Goal: Task Accomplishment & Management: Complete application form

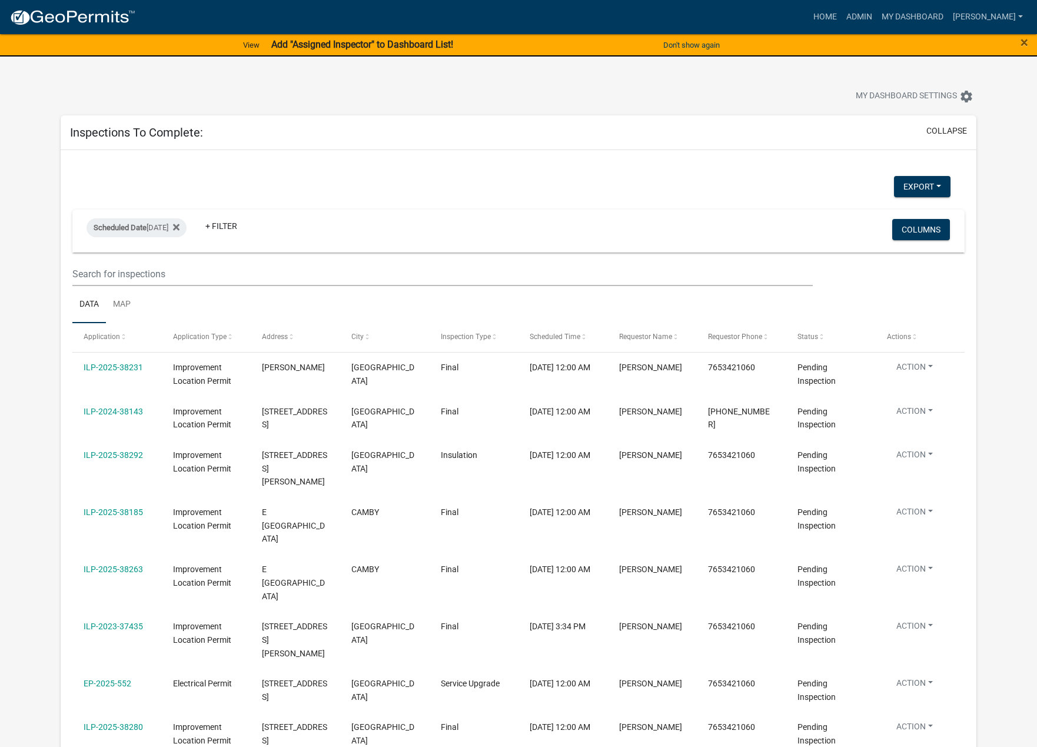
select select "1: 25"
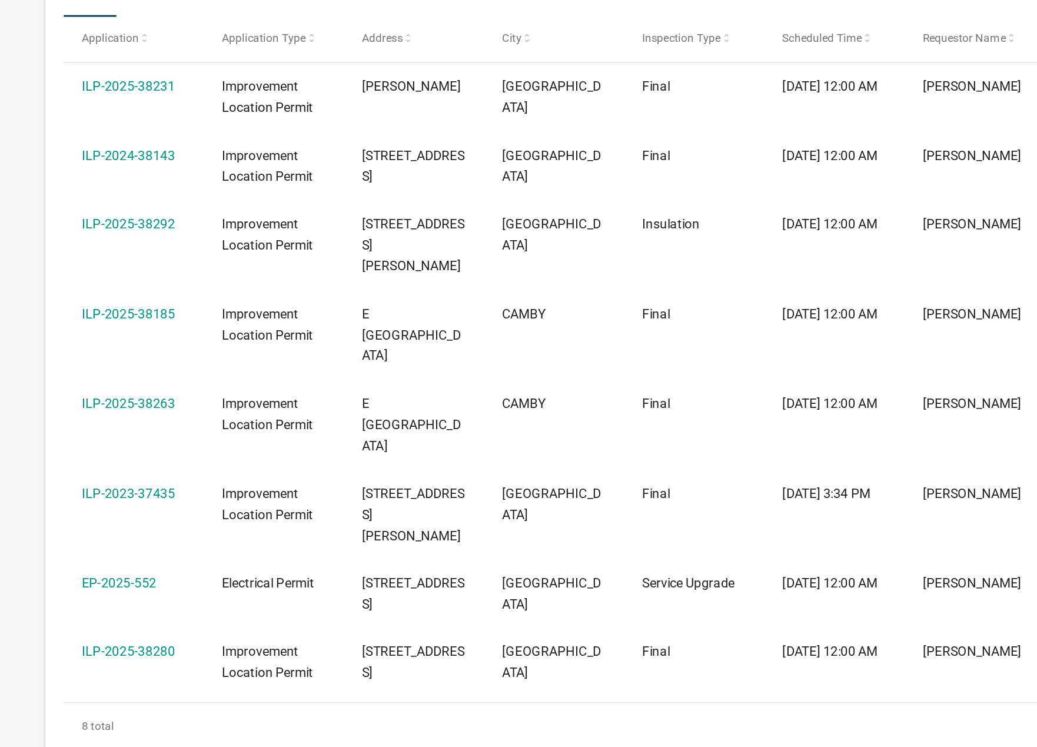
click at [119, 364] on link "ILP-2025-38185" at bounding box center [113, 368] width 59 height 9
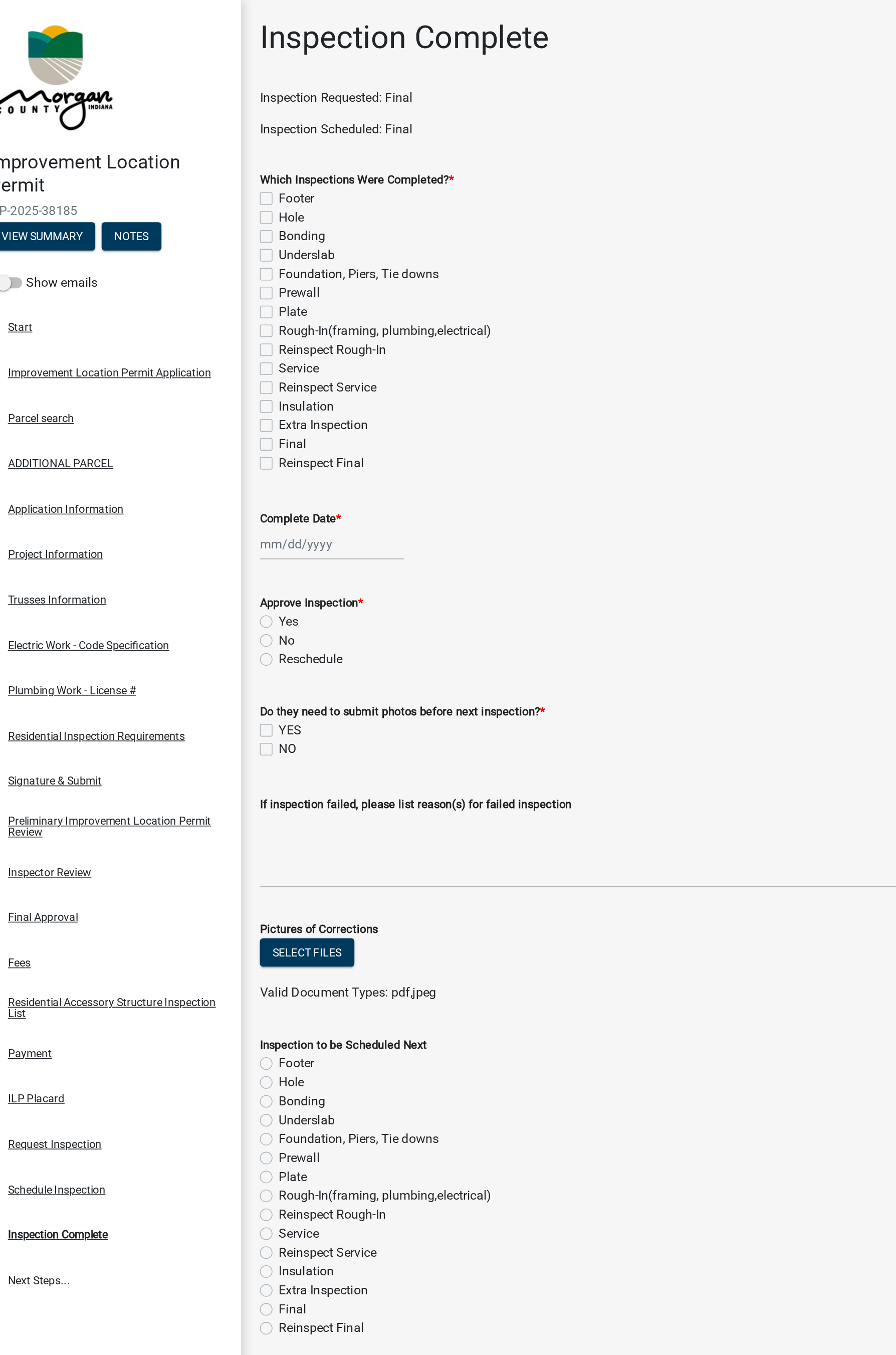
click at [204, 283] on label "Final" at bounding box center [213, 283] width 18 height 12
click at [204, 283] on input "Final" at bounding box center [208, 280] width 7 height 7
checkbox input "true"
checkbox input "false"
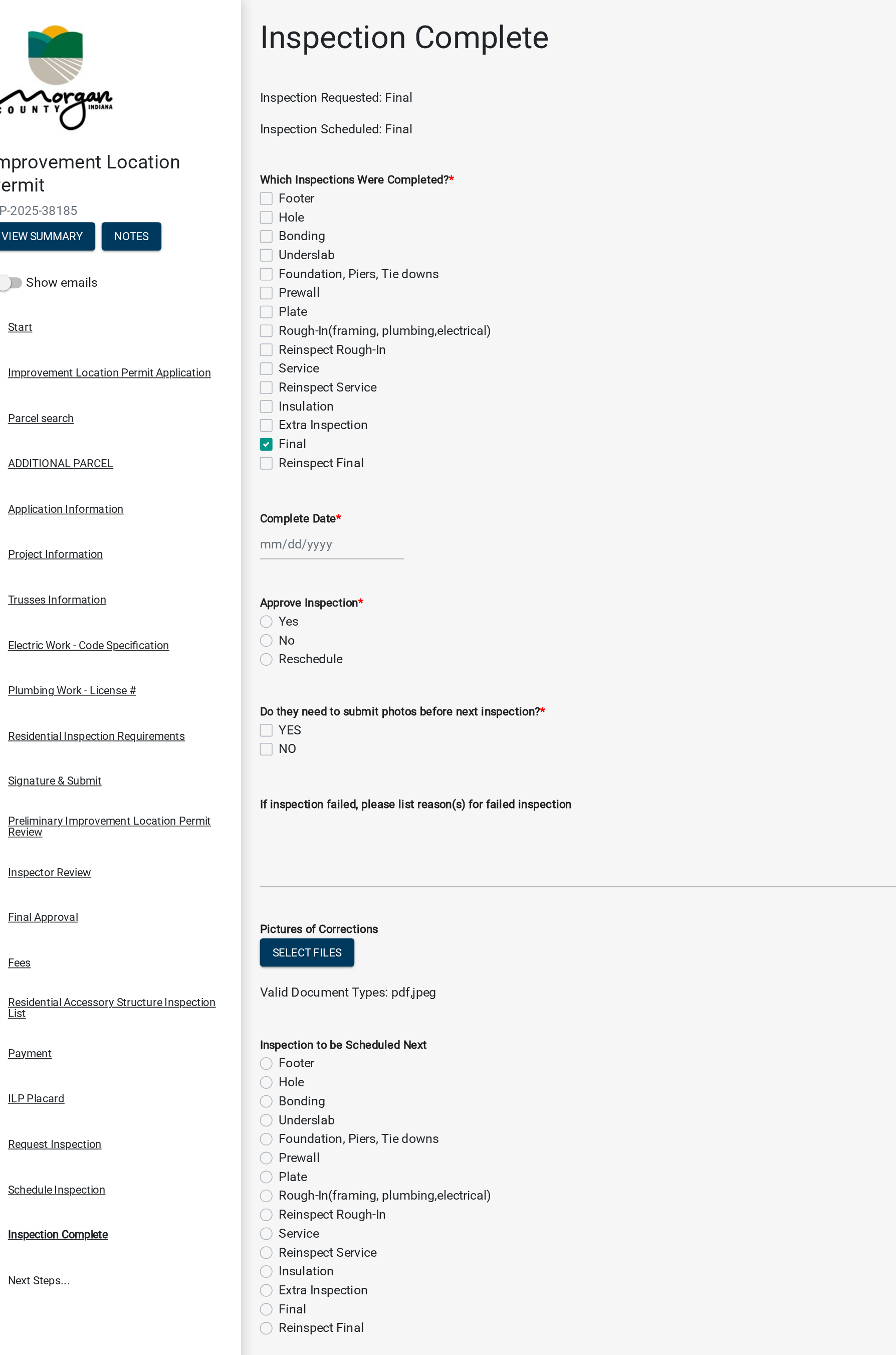
checkbox input "false"
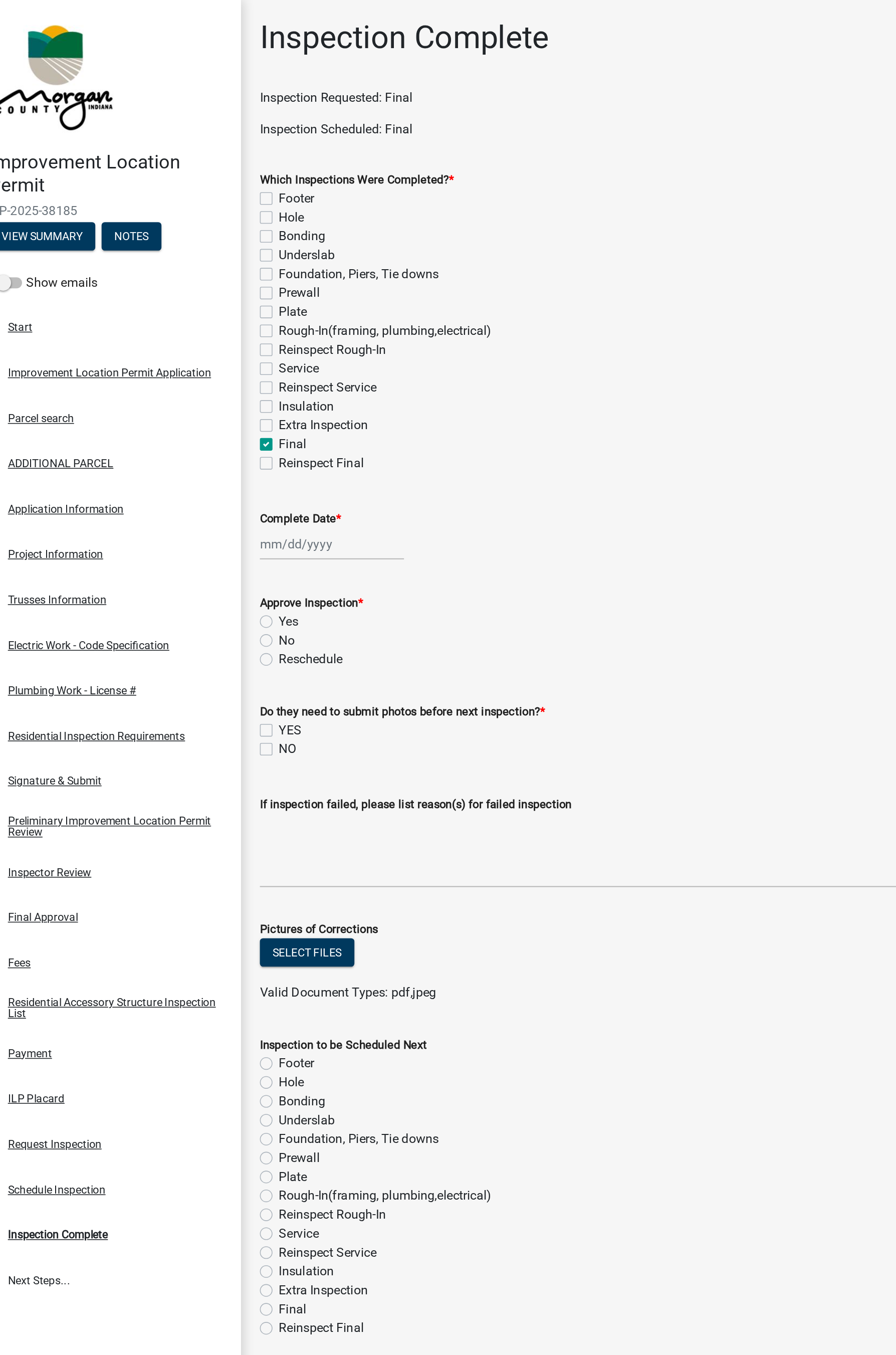
checkbox input "false"
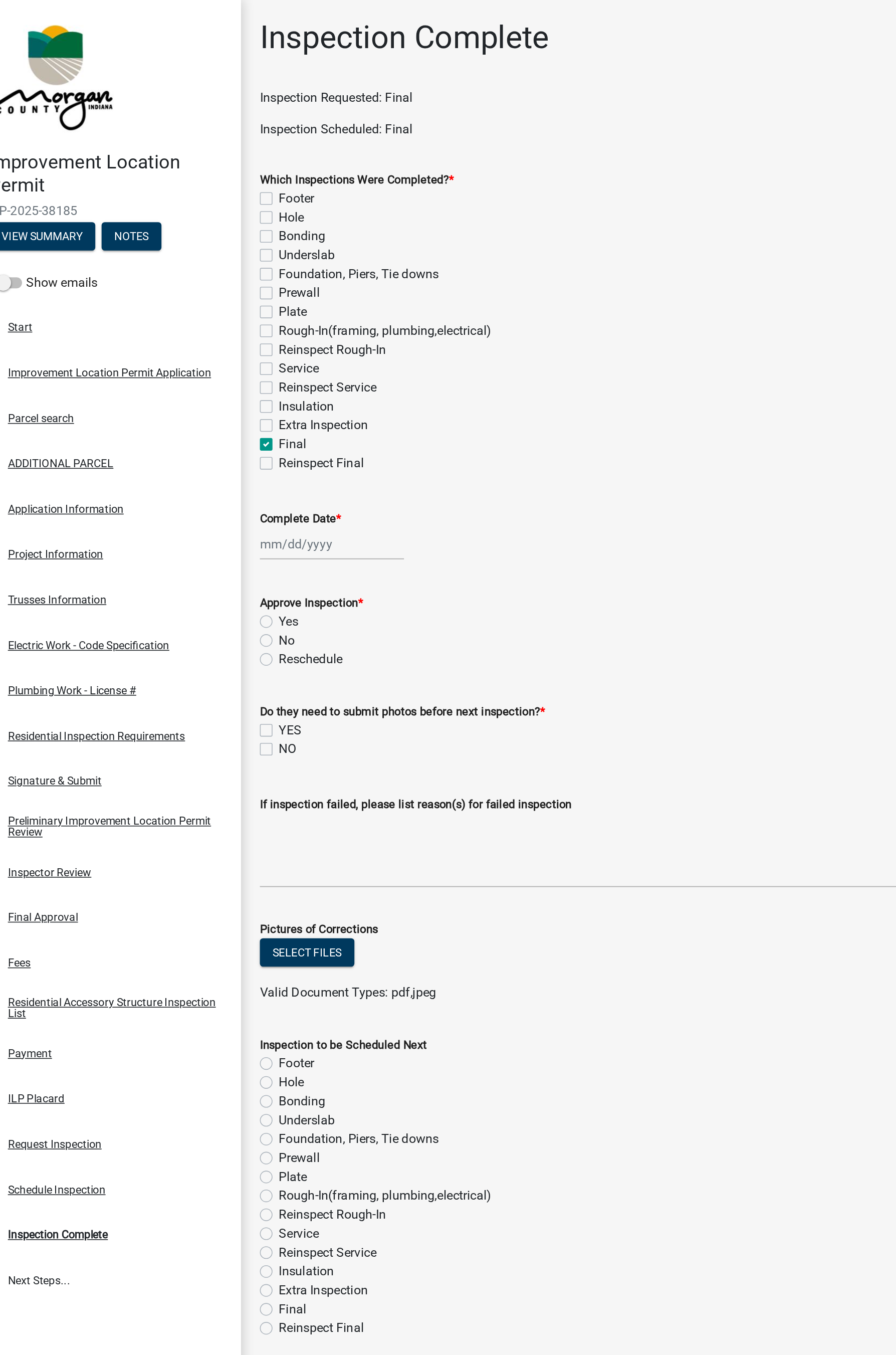
checkbox input "false"
checkbox input "true"
checkbox input "false"
click at [214, 350] on div at bounding box center [238, 346] width 92 height 20
select select "8"
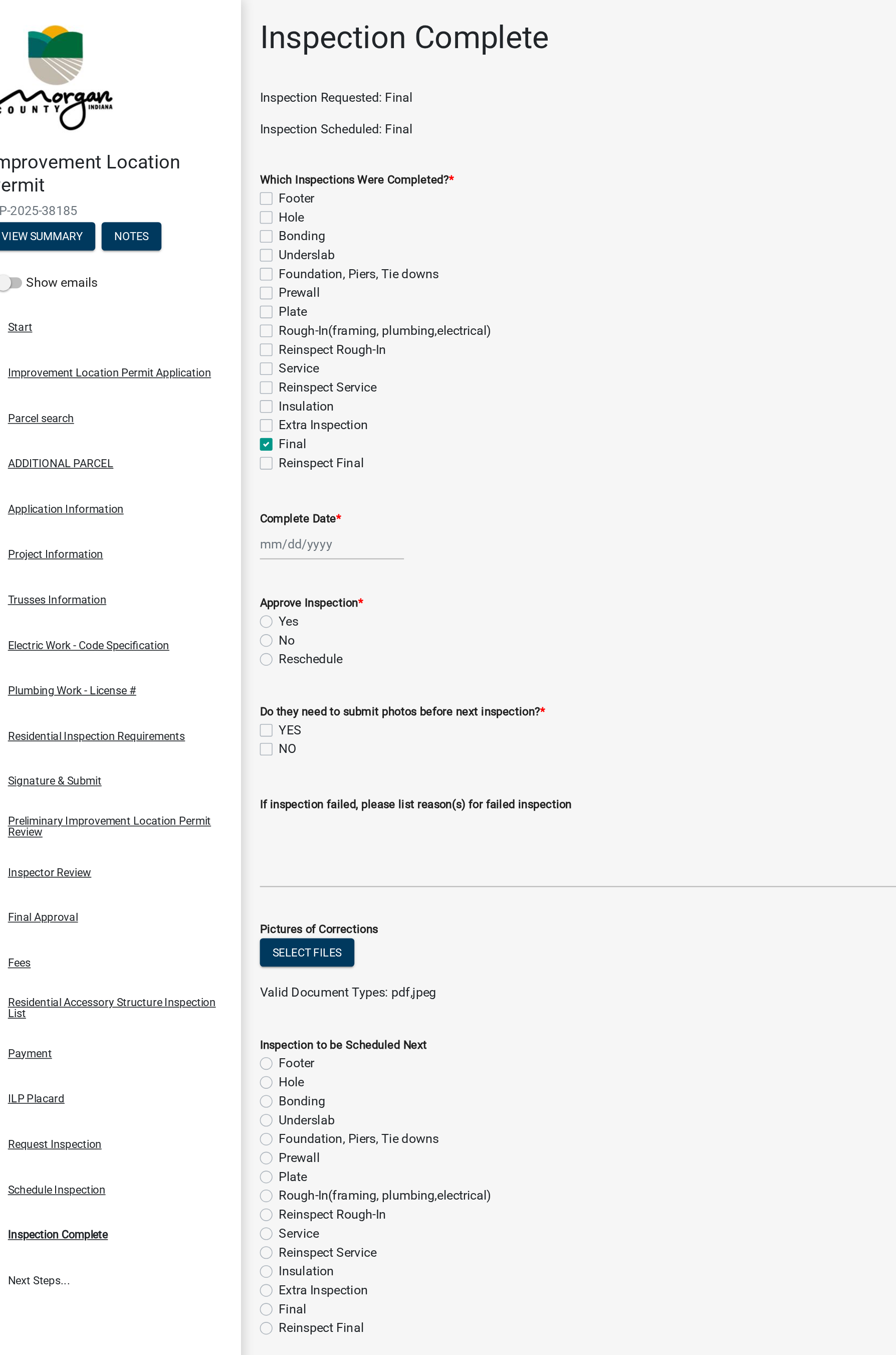
select select "2025"
click at [271, 430] on div "15" at bounding box center [267, 431] width 16 height 16
type input "[DATE]"
click at [204, 395] on label "Yes" at bounding box center [210, 395] width 13 height 12
click at [204, 395] on input "Yes" at bounding box center [208, 393] width 7 height 7
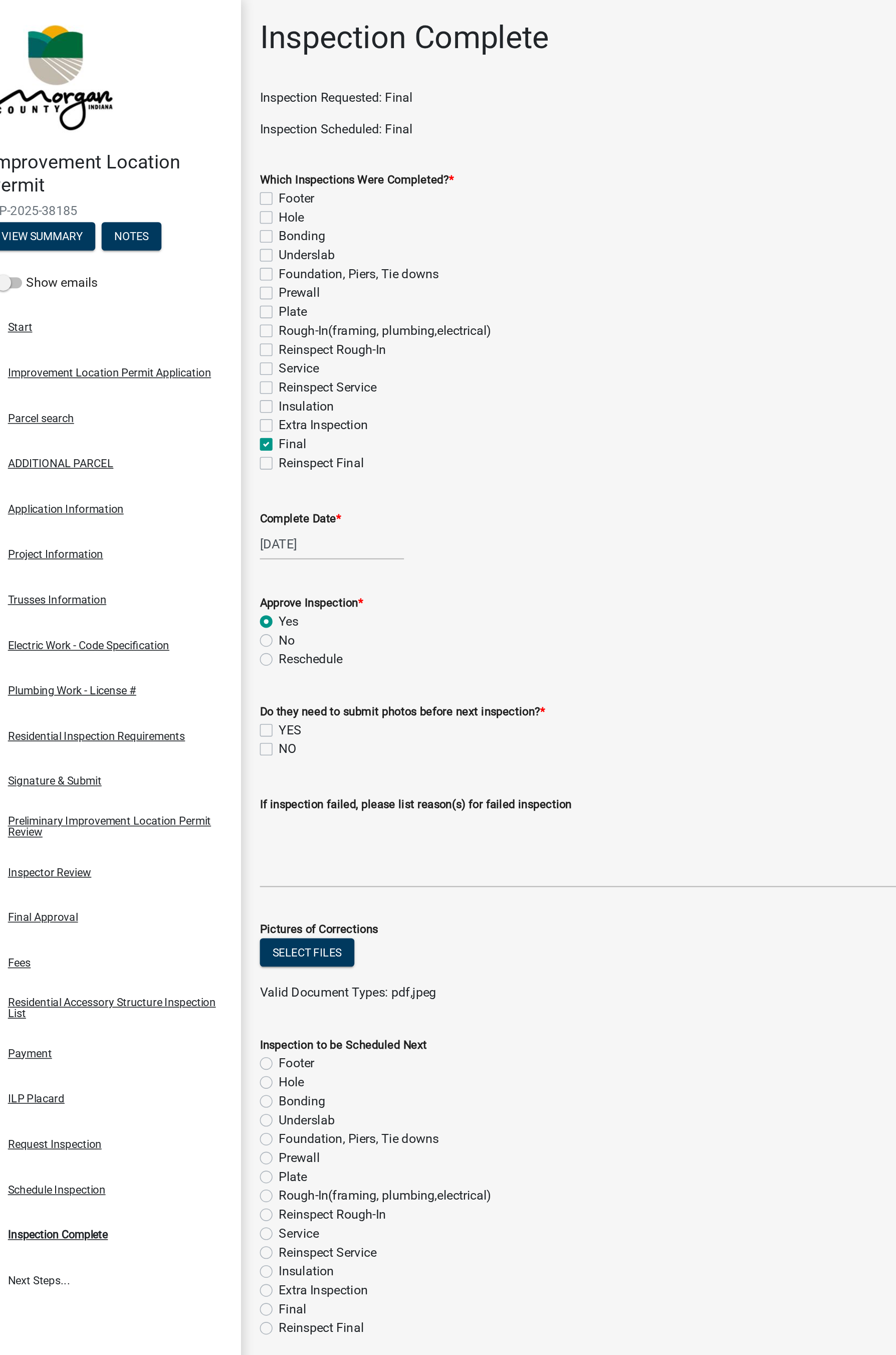
radio input "true"
click at [204, 477] on label "NO" at bounding box center [210, 477] width 11 height 12
click at [204, 477] on input "NO" at bounding box center [208, 474] width 7 height 7
checkbox input "true"
checkbox input "false"
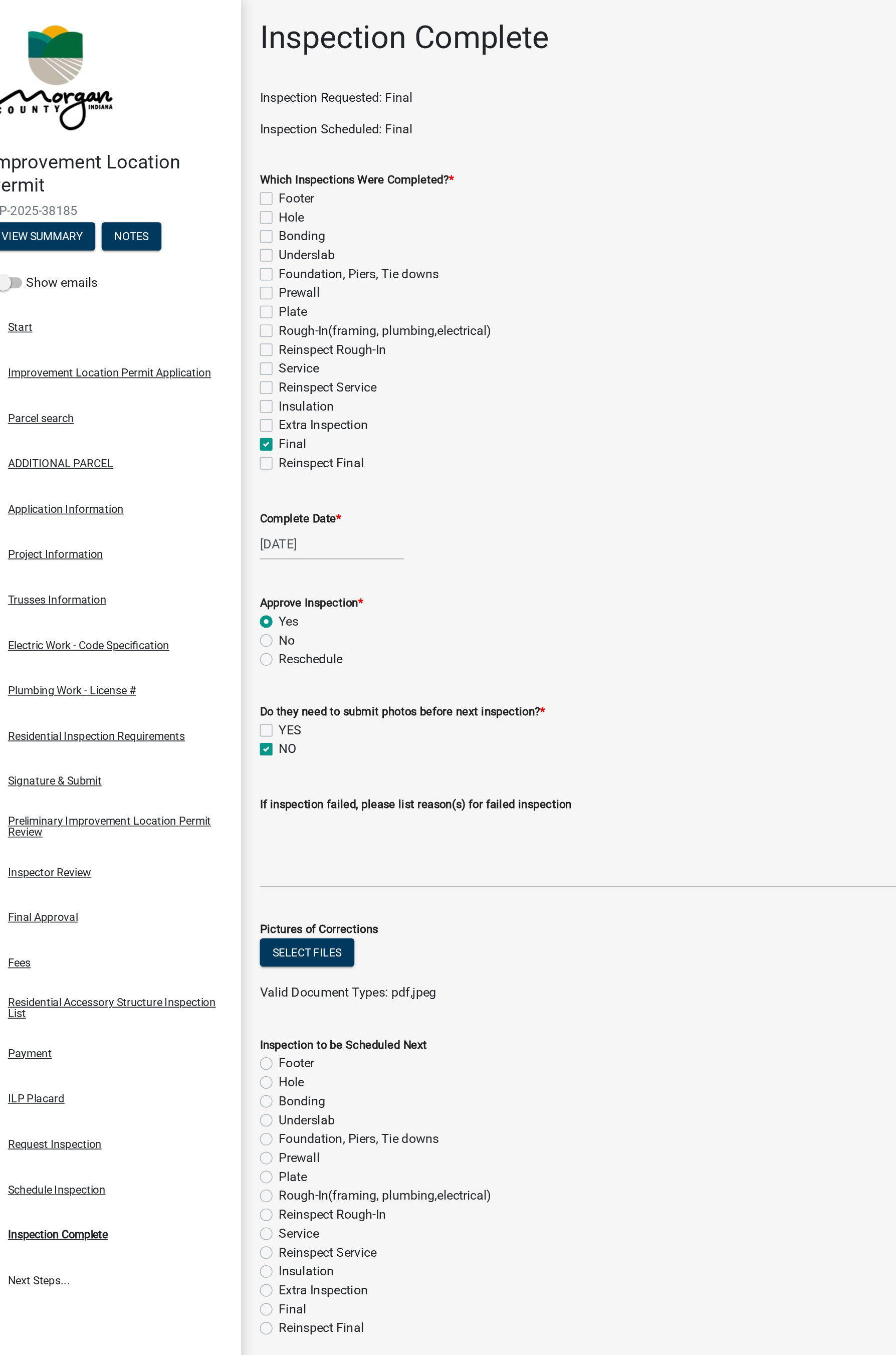
checkbox input "true"
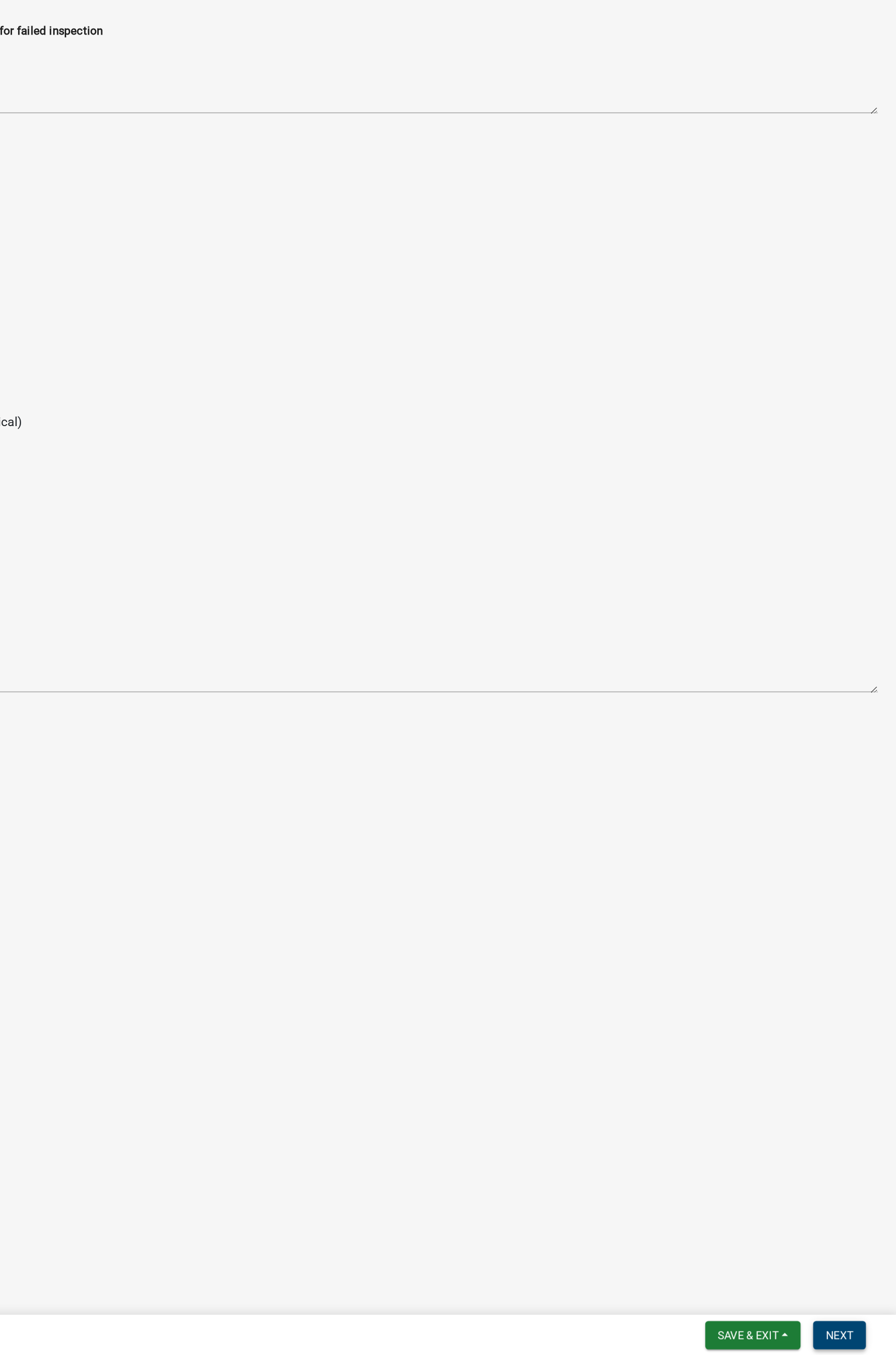
click at [865, 635] on button "Next" at bounding box center [859, 1341] width 33 height 18
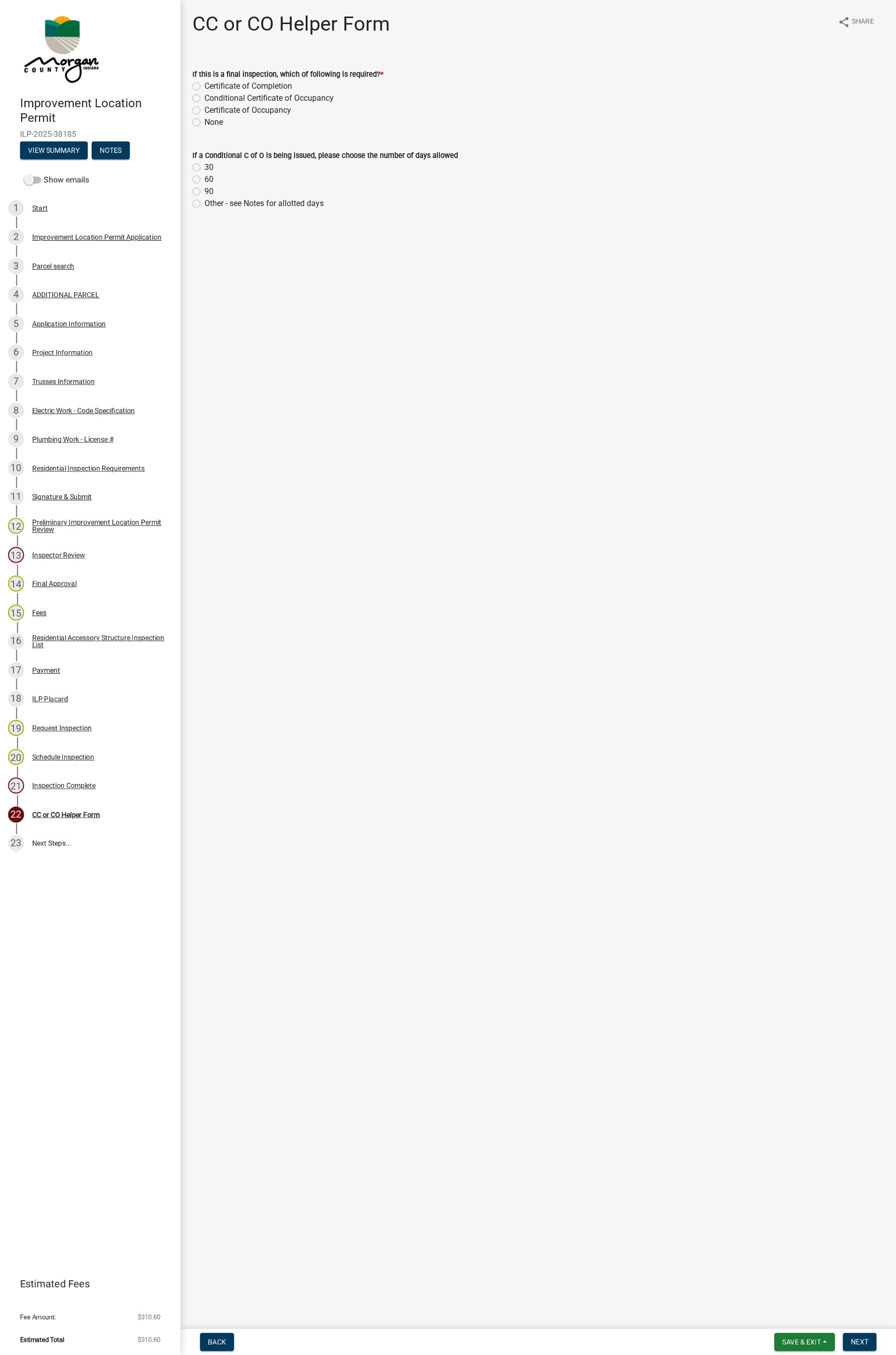
click at [211, 122] on label "None" at bounding box center [214, 123] width 19 height 12
click at [211, 122] on input "None" at bounding box center [208, 120] width 7 height 7
radio input "true"
click at [211, 104] on label "Certificate of Occupancy" at bounding box center [248, 110] width 87 height 12
click at [211, 104] on input "Certificate of Occupancy" at bounding box center [208, 107] width 7 height 7
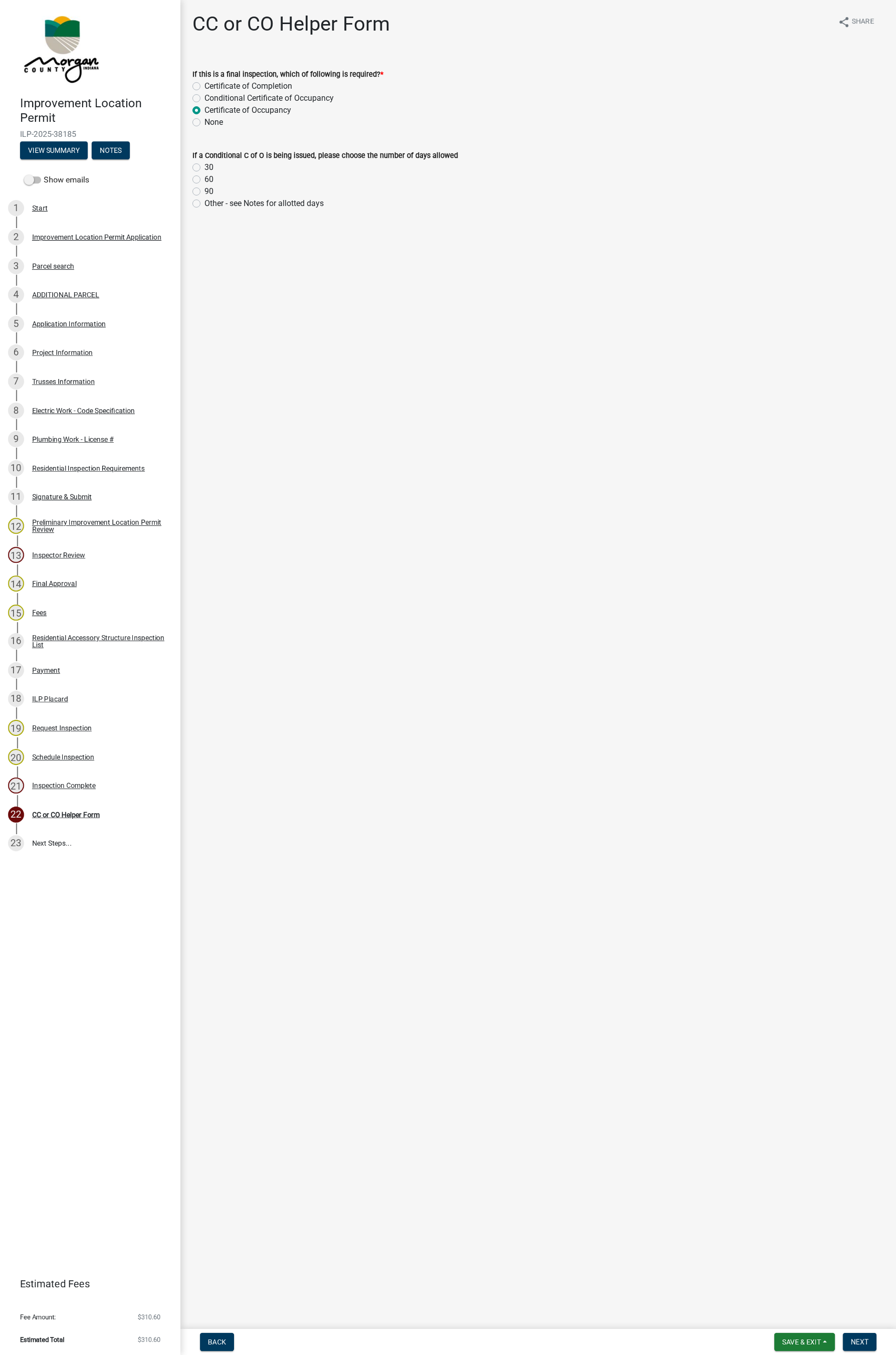
radio input "true"
click at [876, 635] on button "Next" at bounding box center [859, 1341] width 33 height 18
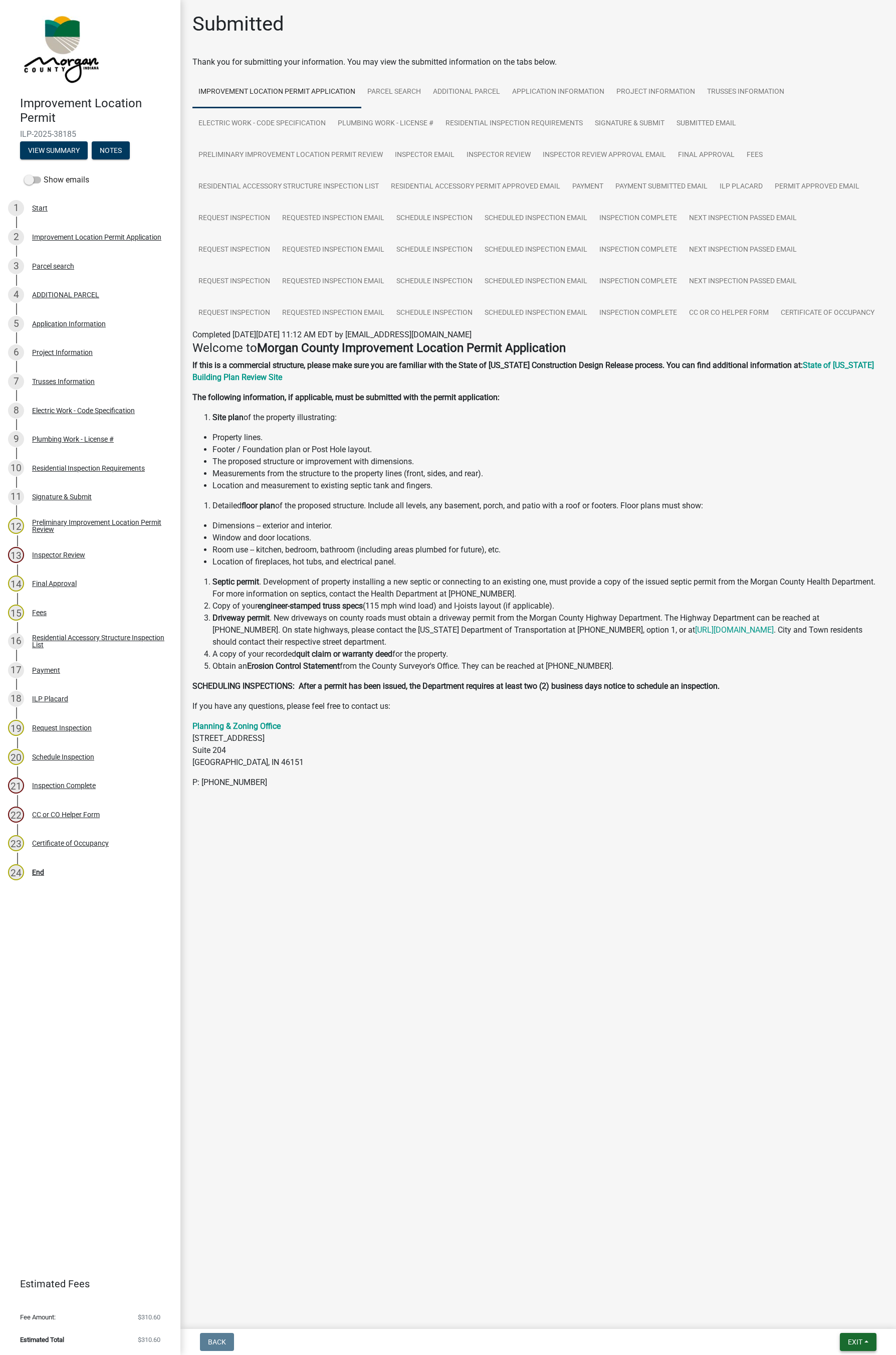
click at [856, 635] on button "Exit" at bounding box center [858, 1341] width 37 height 18
click at [830, 635] on button "Save & Exit" at bounding box center [836, 1316] width 80 height 24
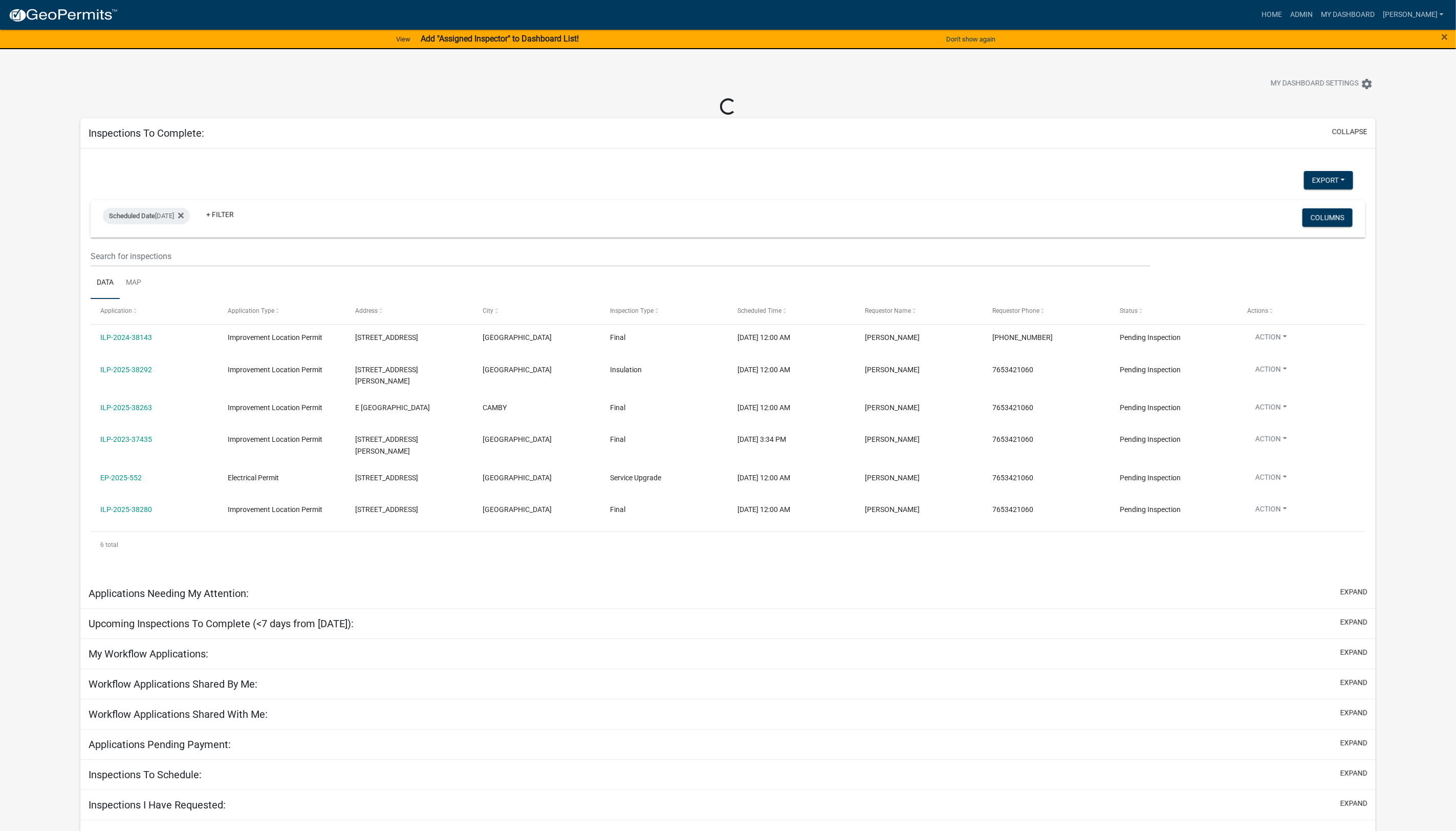
select select "1: 25"
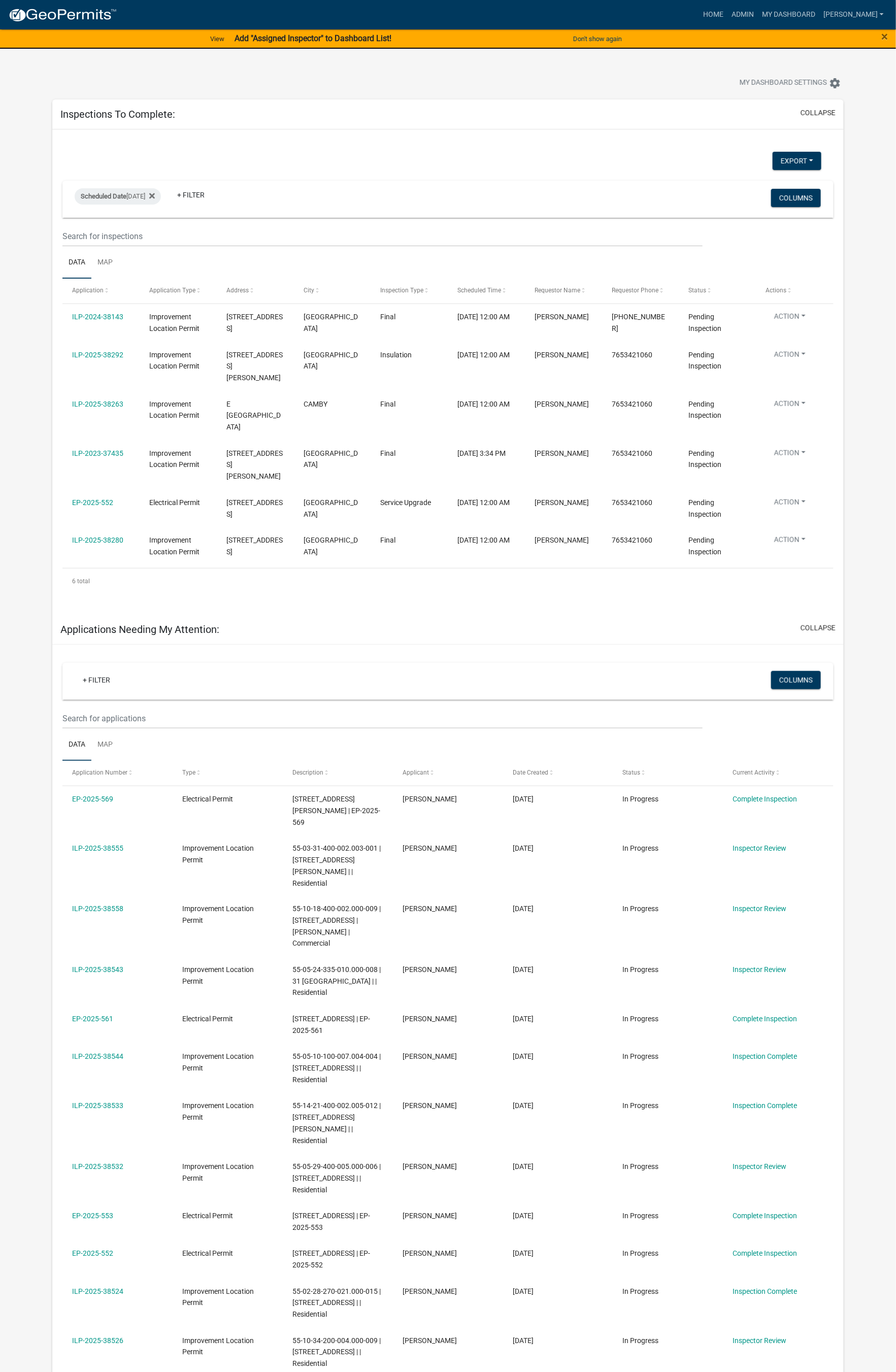
click at [121, 400] on link "ILP-2025-38263" at bounding box center [97, 404] width 51 height 8
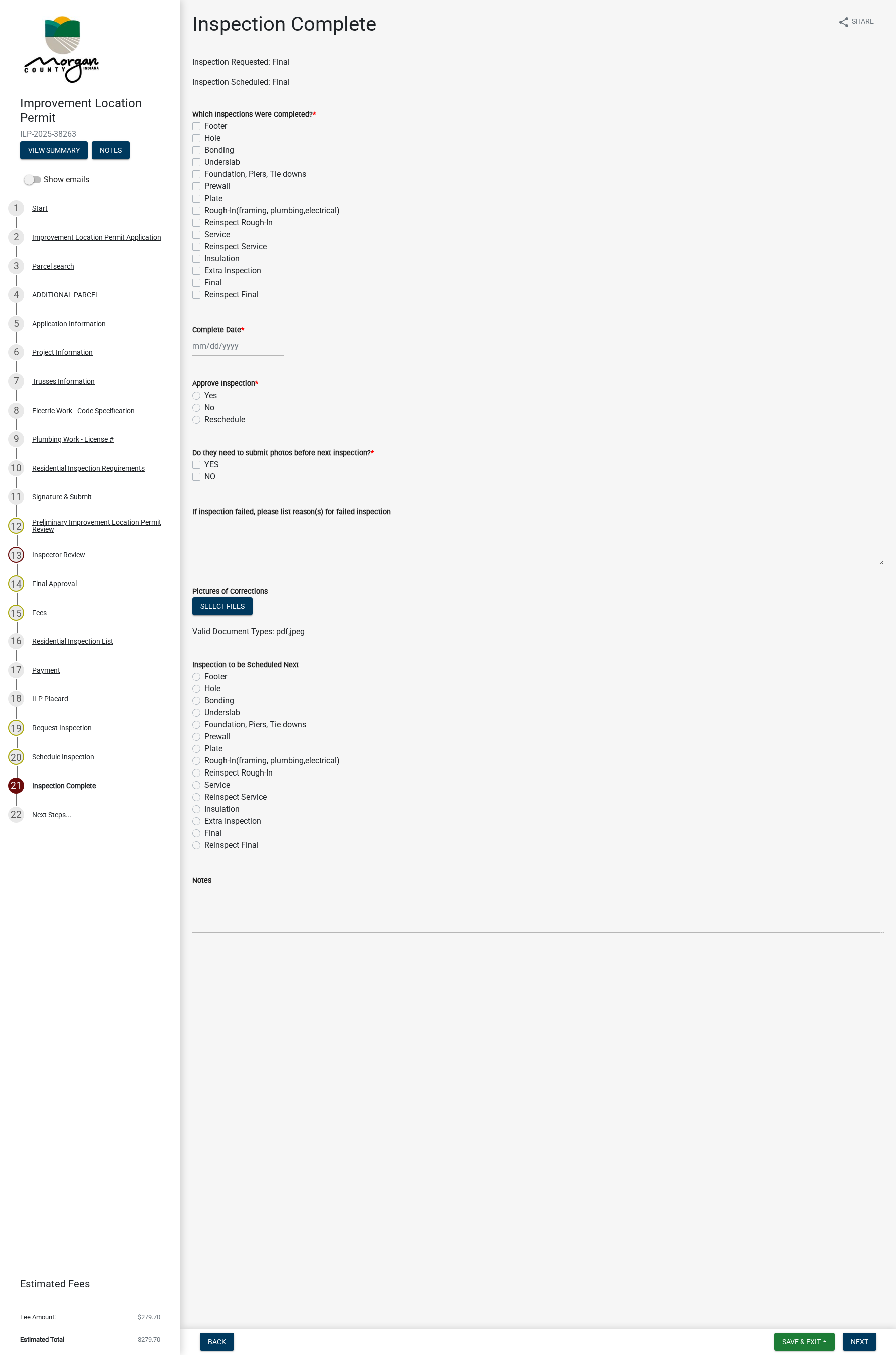
click at [218, 284] on label "Final" at bounding box center [213, 283] width 18 height 12
click at [211, 284] on input "Final" at bounding box center [208, 280] width 7 height 7
checkbox input "true"
checkbox input "false"
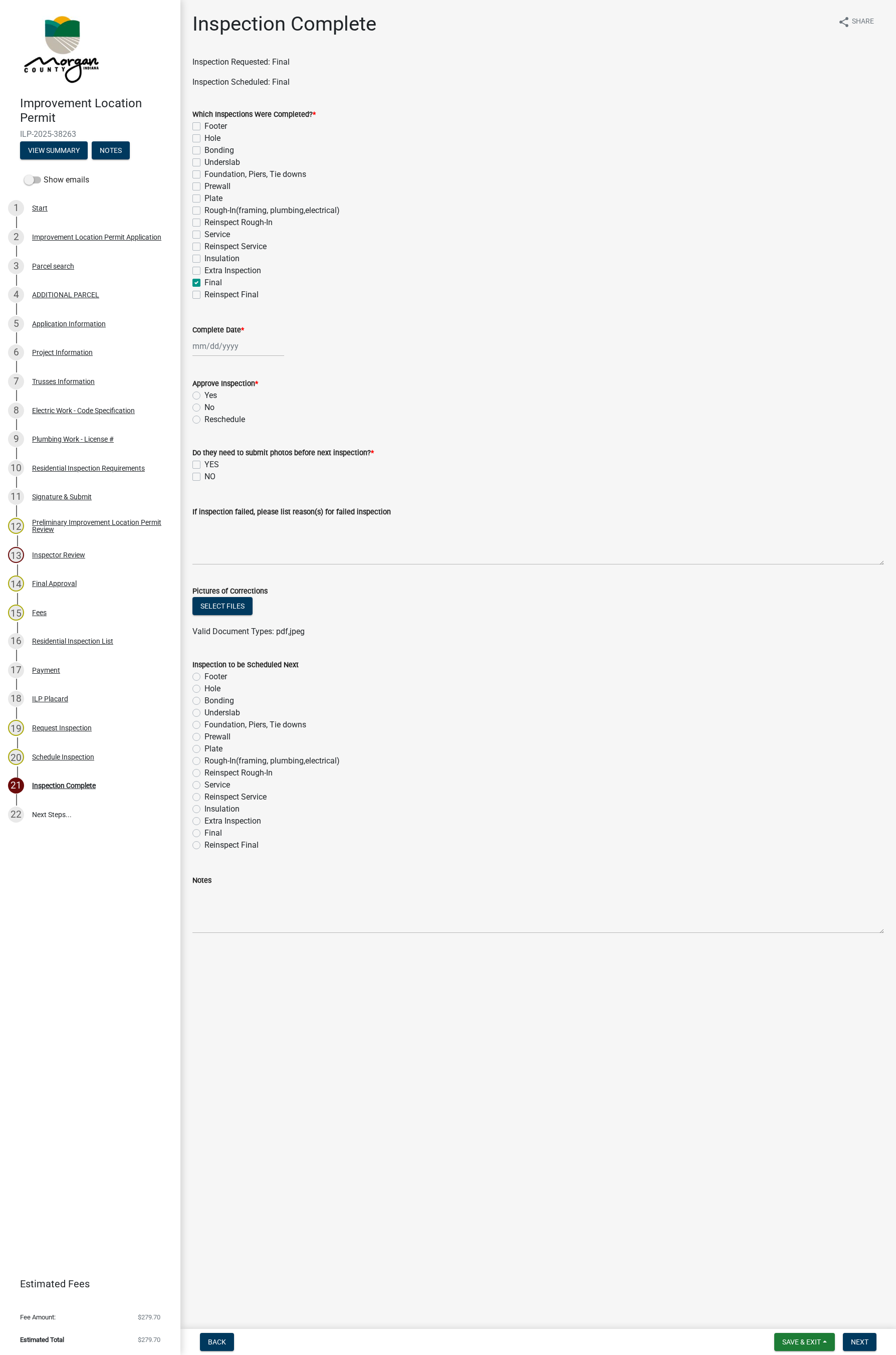
checkbox input "false"
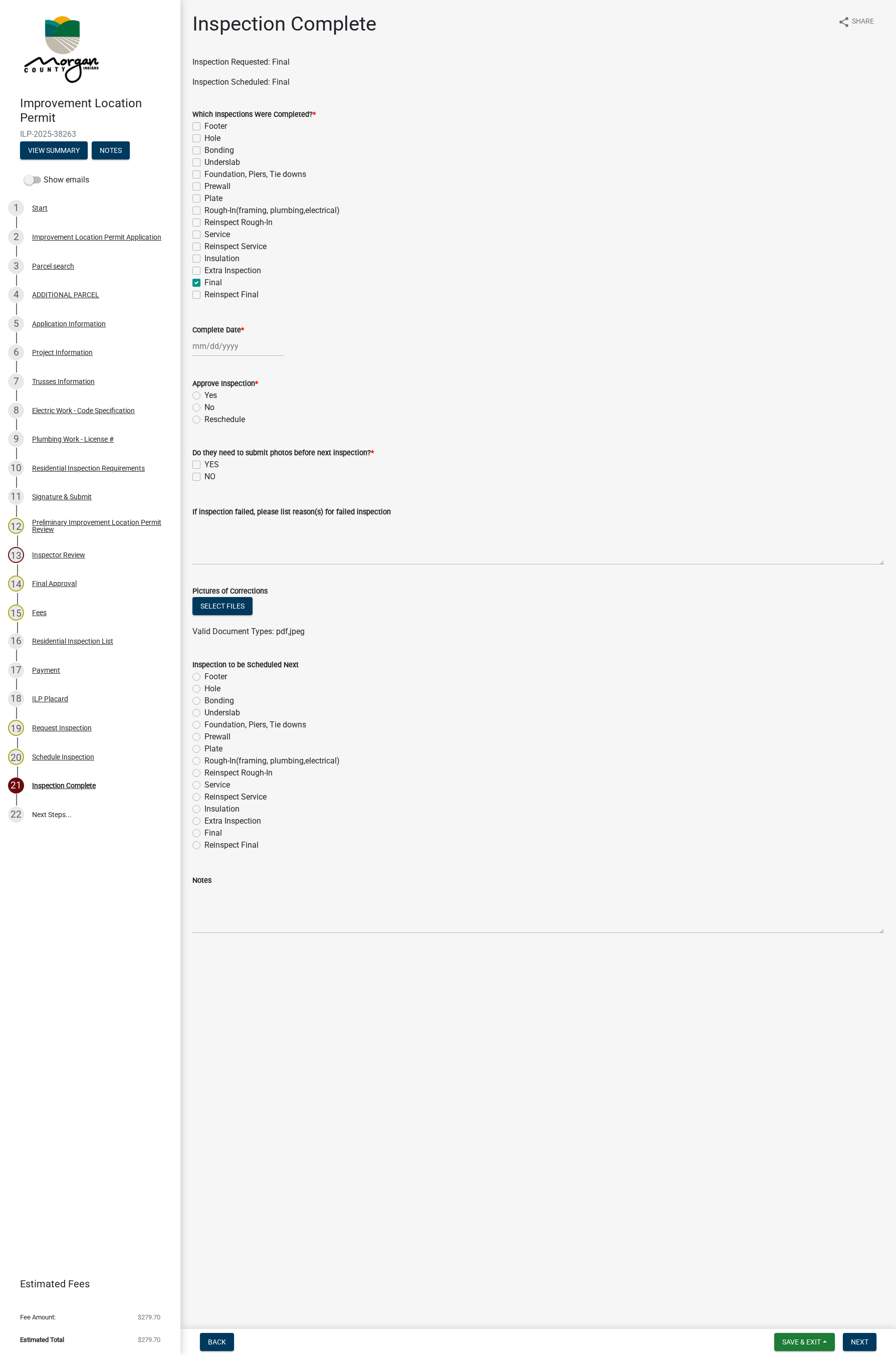
checkbox input "false"
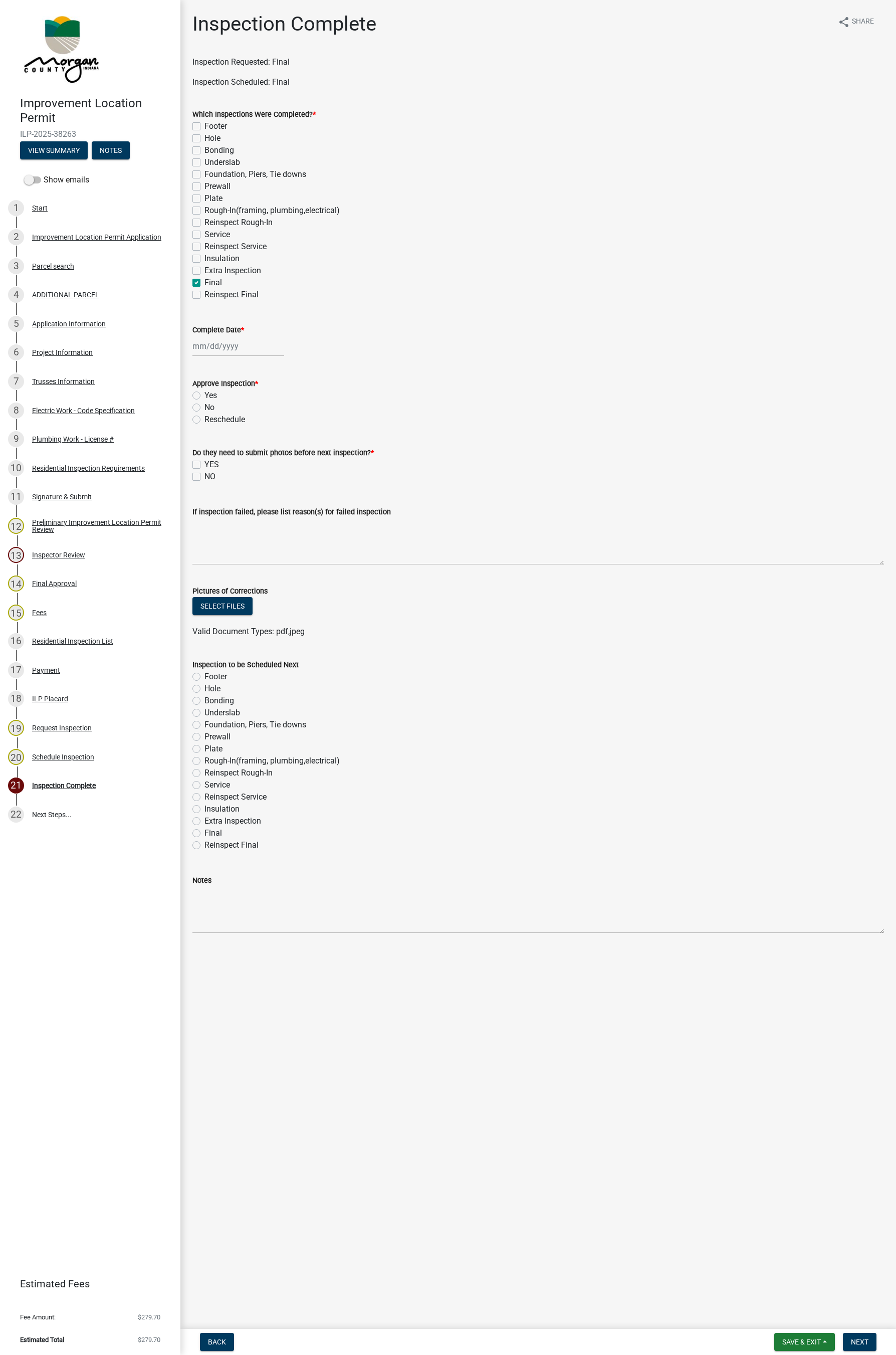
checkbox input "false"
checkbox input "true"
checkbox input "false"
click at [210, 406] on label "No" at bounding box center [210, 407] width 10 height 12
click at [210, 406] on input "No" at bounding box center [208, 405] width 7 height 7
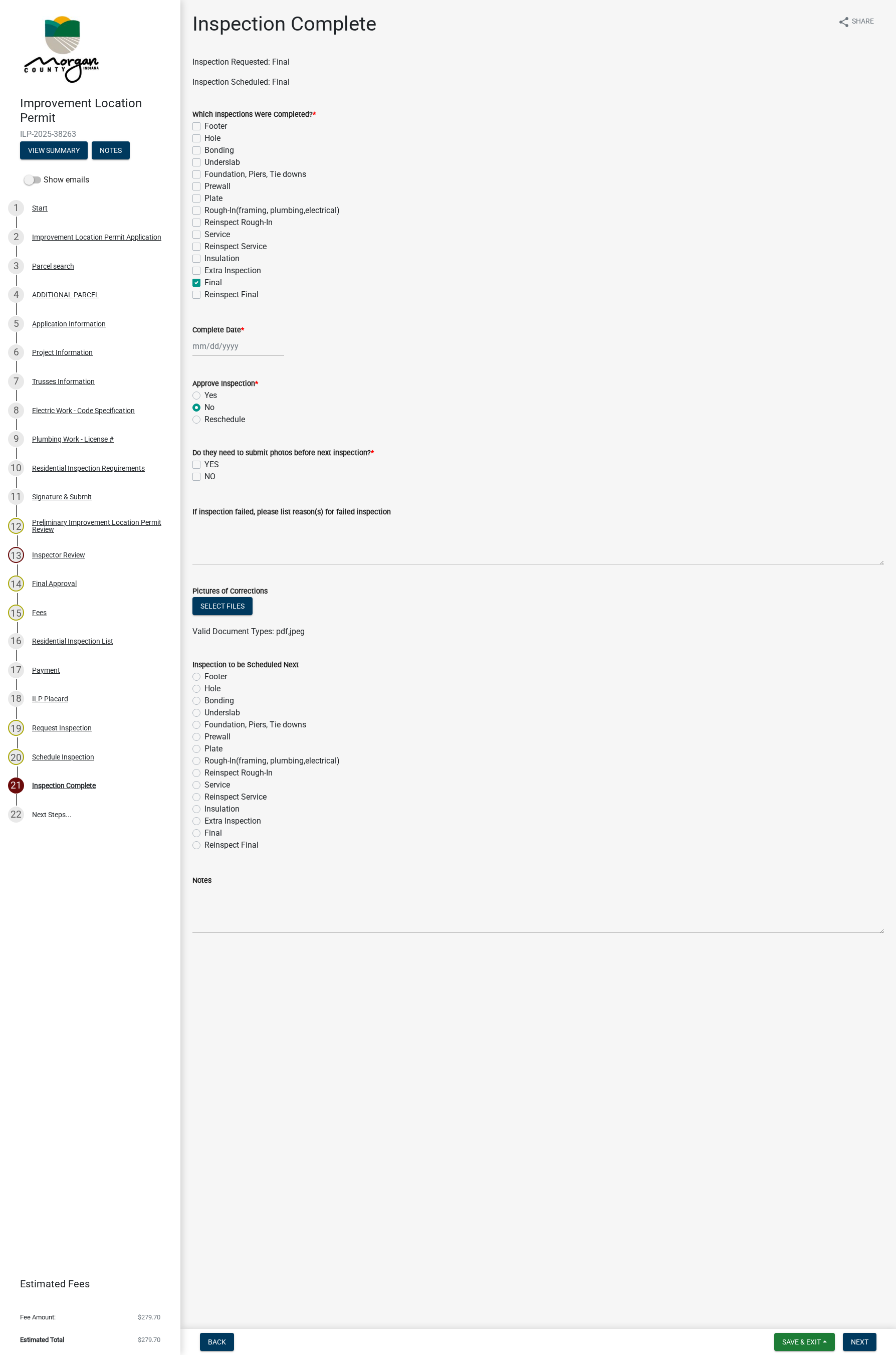
radio input "true"
click at [222, 347] on div at bounding box center [238, 346] width 92 height 20
select select "8"
select select "2025"
click at [270, 432] on div "15" at bounding box center [267, 431] width 16 height 16
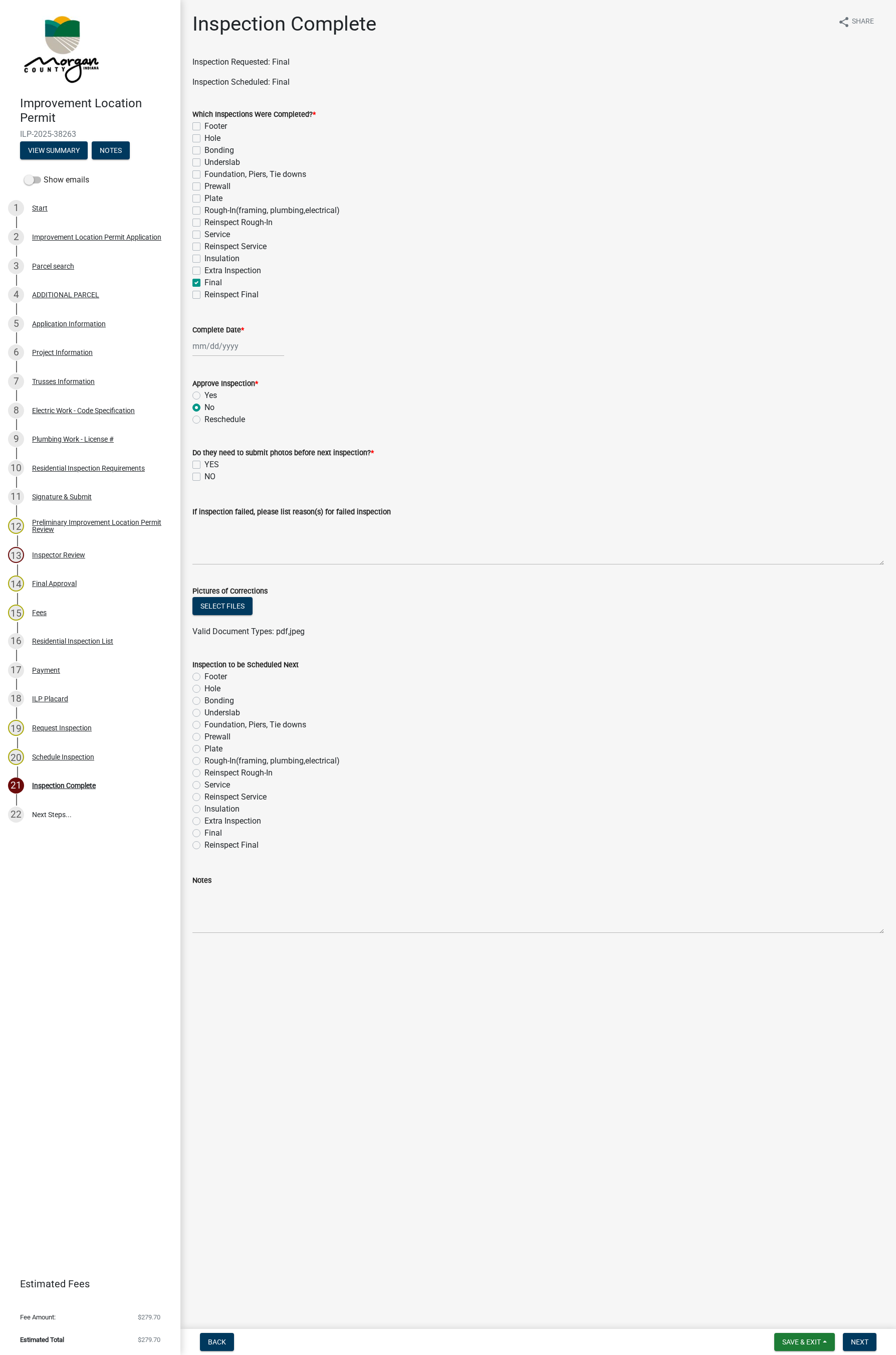
type input "[DATE]"
click at [209, 397] on label "Yes" at bounding box center [210, 395] width 13 height 12
click at [209, 396] on input "Yes" at bounding box center [208, 393] width 7 height 7
radio input "true"
click at [210, 479] on label "NO" at bounding box center [210, 477] width 11 height 12
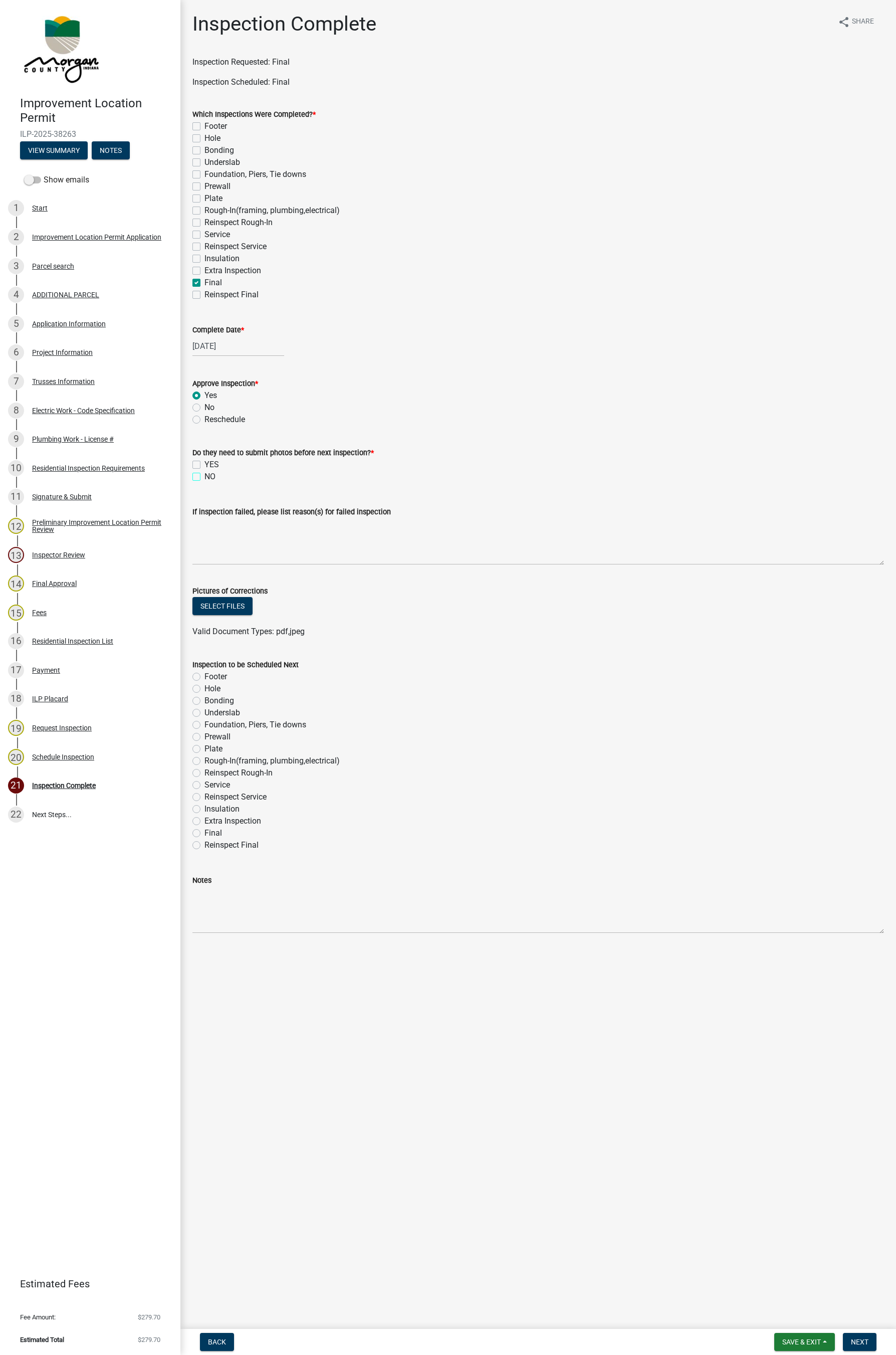
click at [210, 477] on input "NO" at bounding box center [208, 474] width 7 height 7
checkbox input "true"
checkbox input "false"
checkbox input "true"
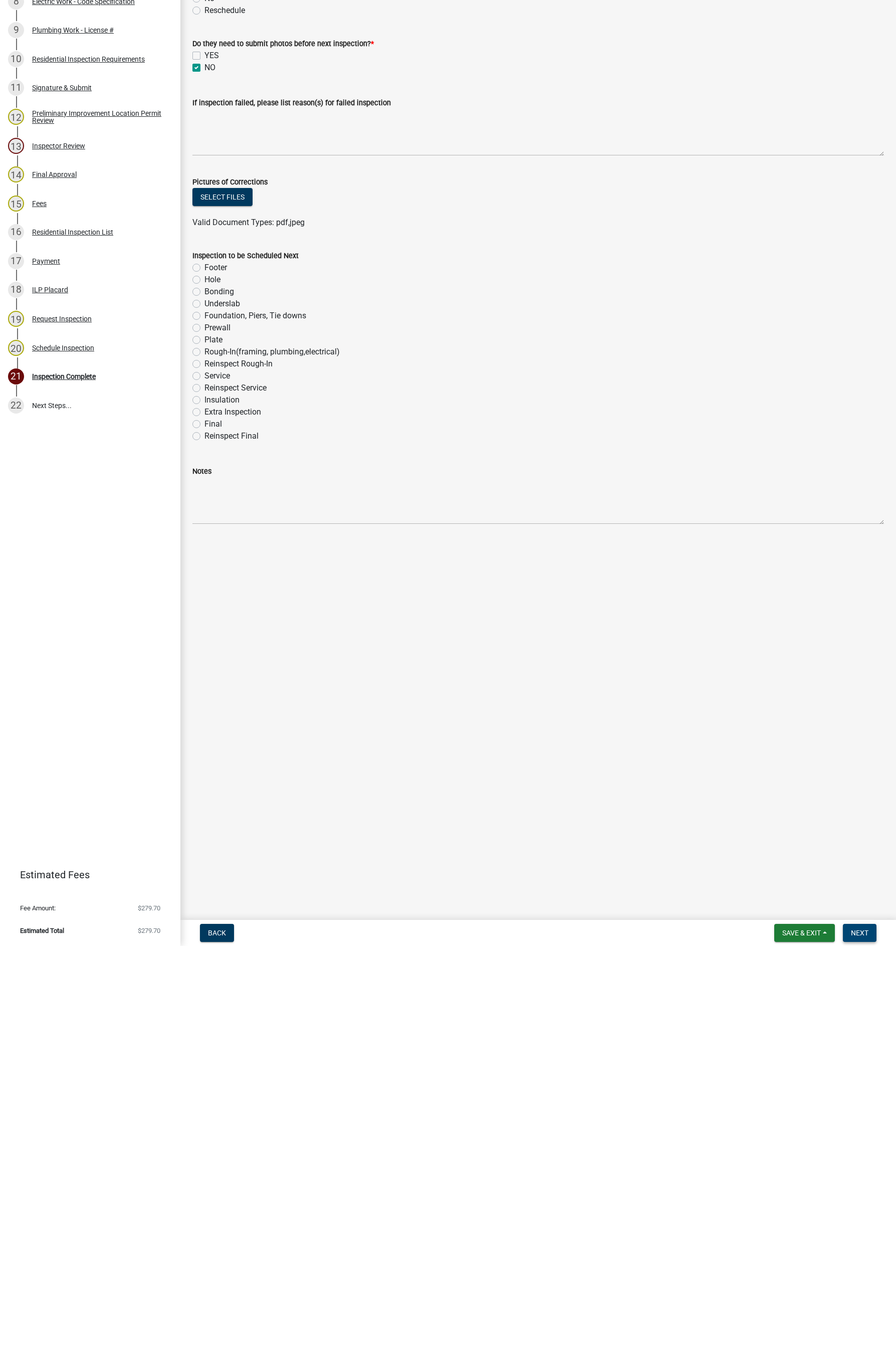
click at [869, 635] on button "Next" at bounding box center [859, 1341] width 33 height 18
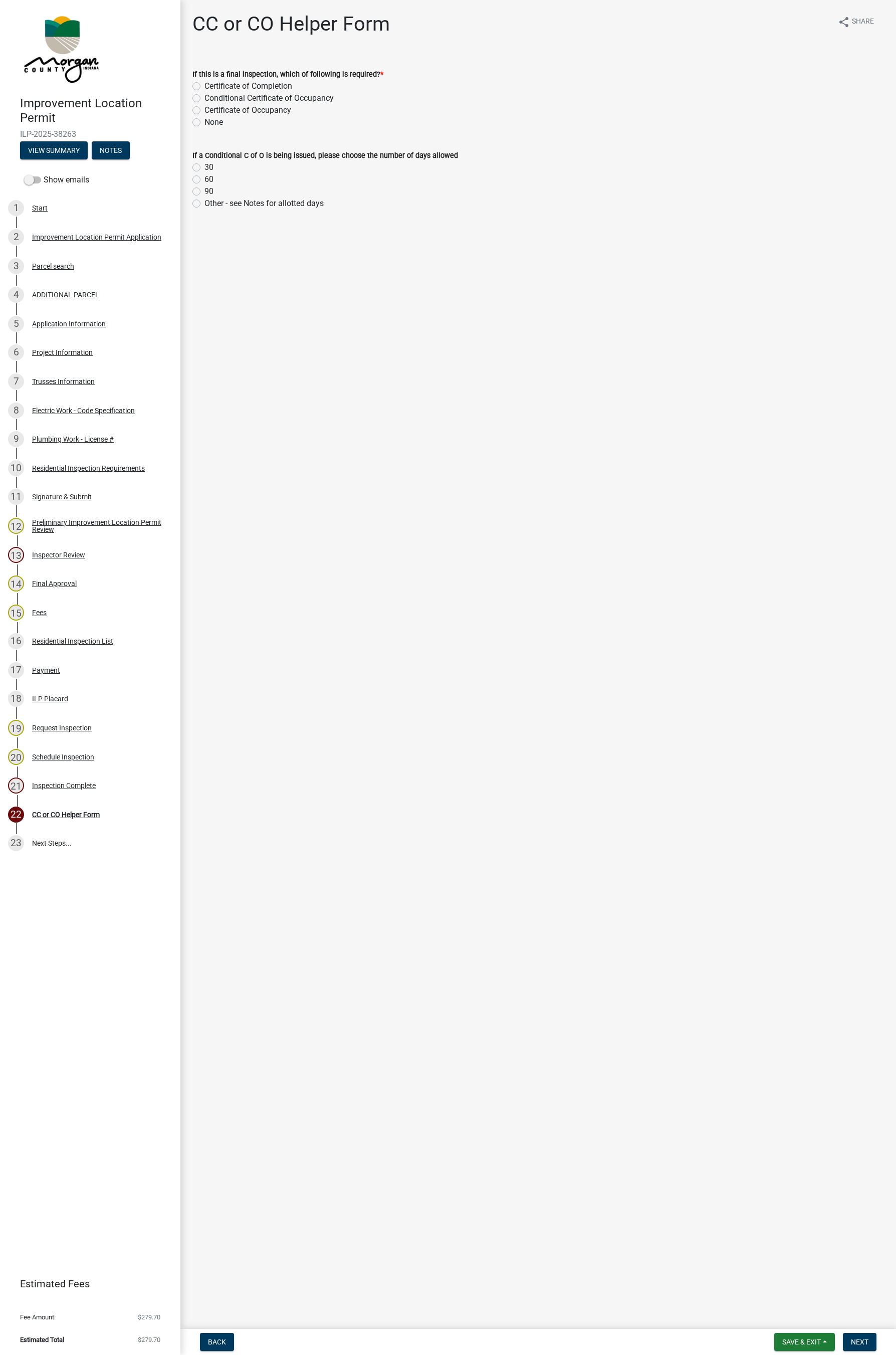
click at [212, 118] on label "None" at bounding box center [214, 123] width 19 height 12
click at [211, 118] on input "None" at bounding box center [208, 120] width 7 height 7
radio input "true"
click at [206, 120] on label "None" at bounding box center [214, 123] width 19 height 12
click at [206, 120] on input "None" at bounding box center [208, 120] width 7 height 7
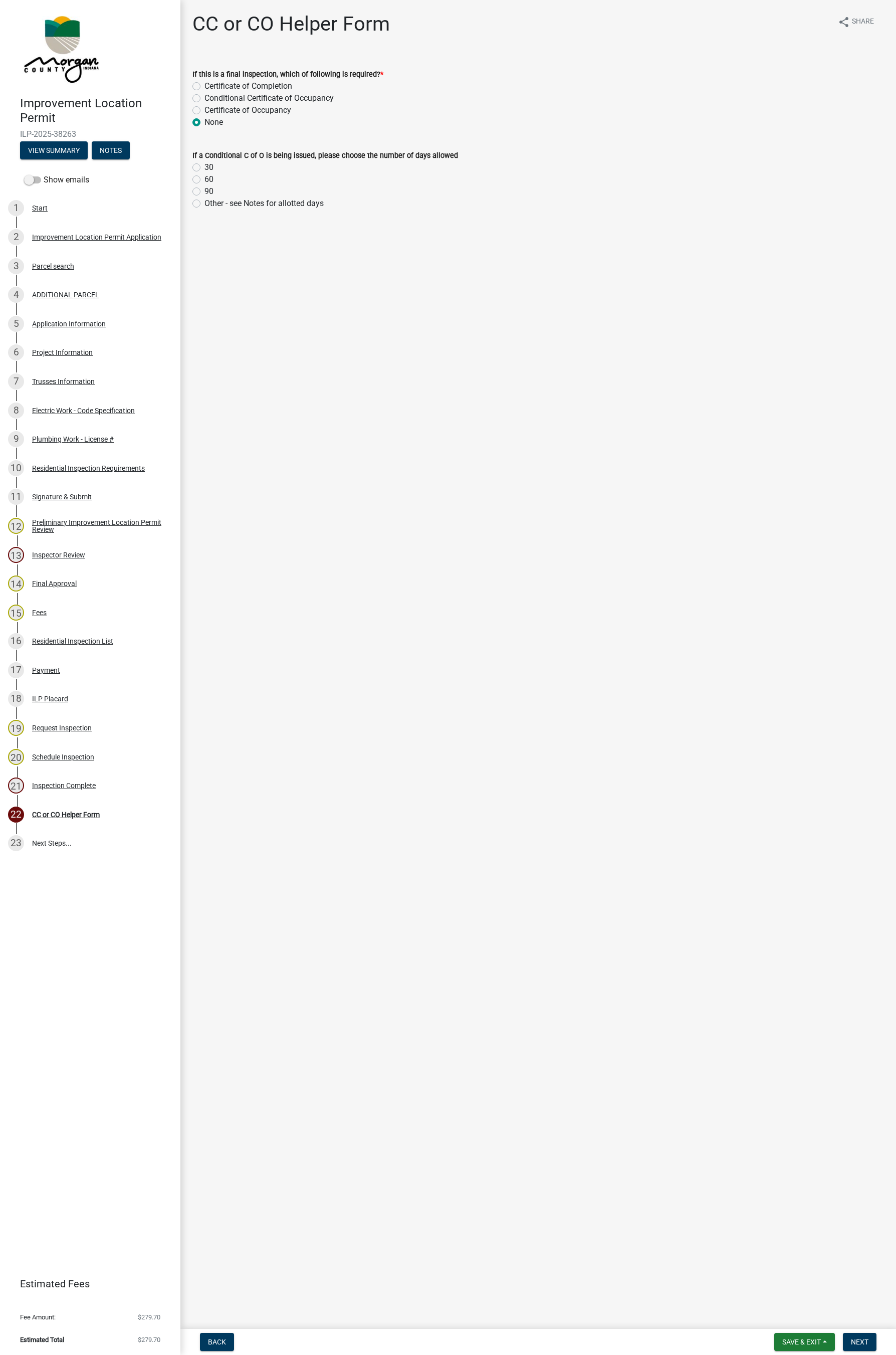
click at [210, 118] on label "None" at bounding box center [214, 123] width 19 height 12
click at [210, 118] on input "None" at bounding box center [208, 120] width 7 height 7
click at [209, 112] on label "Certificate of Occupancy" at bounding box center [248, 110] width 87 height 12
click at [209, 111] on input "Certificate of Occupancy" at bounding box center [208, 107] width 7 height 7
radio input "true"
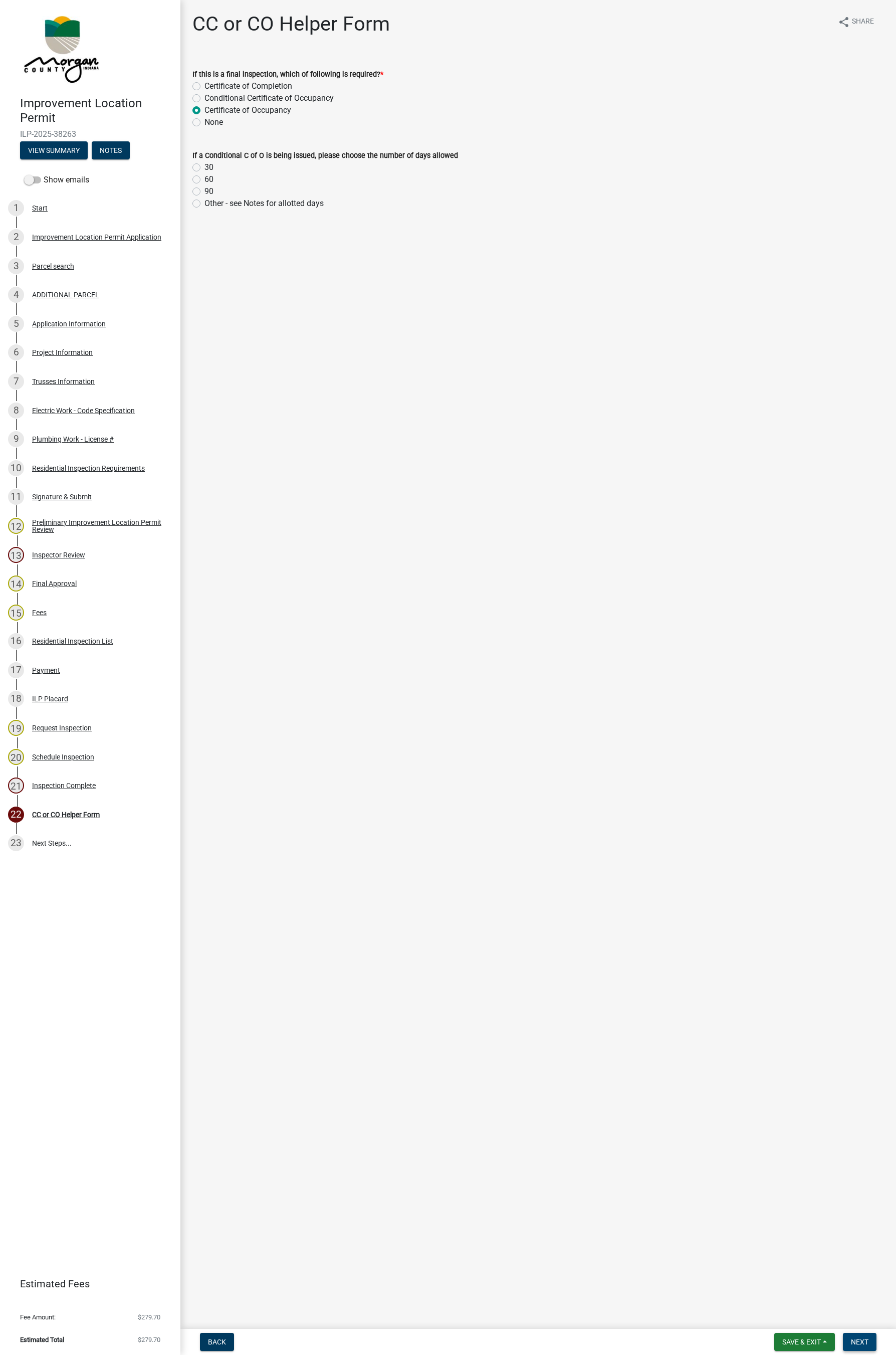
click at [864, 635] on button "Next" at bounding box center [859, 1341] width 33 height 18
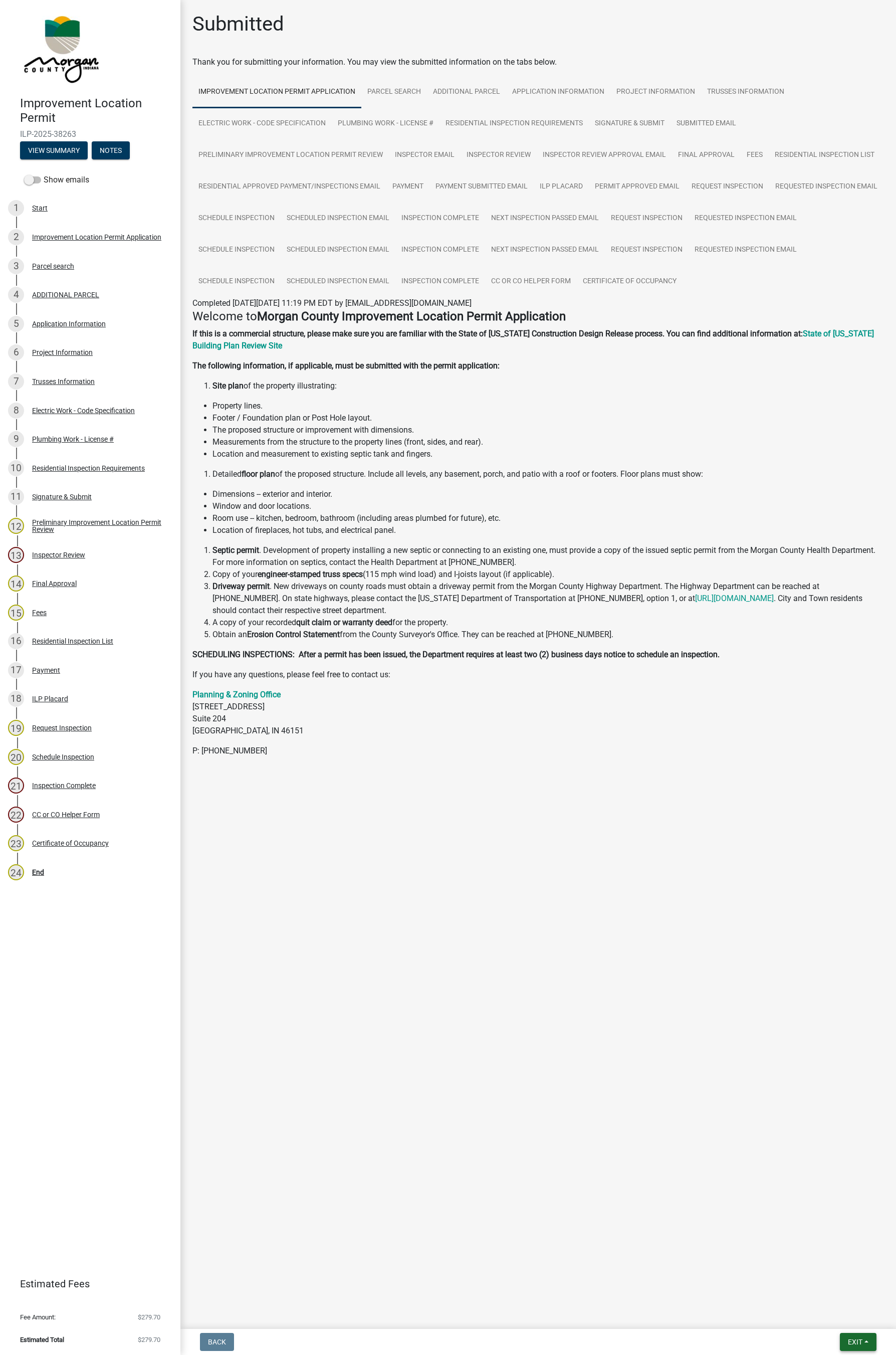
click at [867, 635] on button "Exit" at bounding box center [858, 1341] width 37 height 18
click at [837, 635] on button "Save & Exit" at bounding box center [836, 1316] width 80 height 24
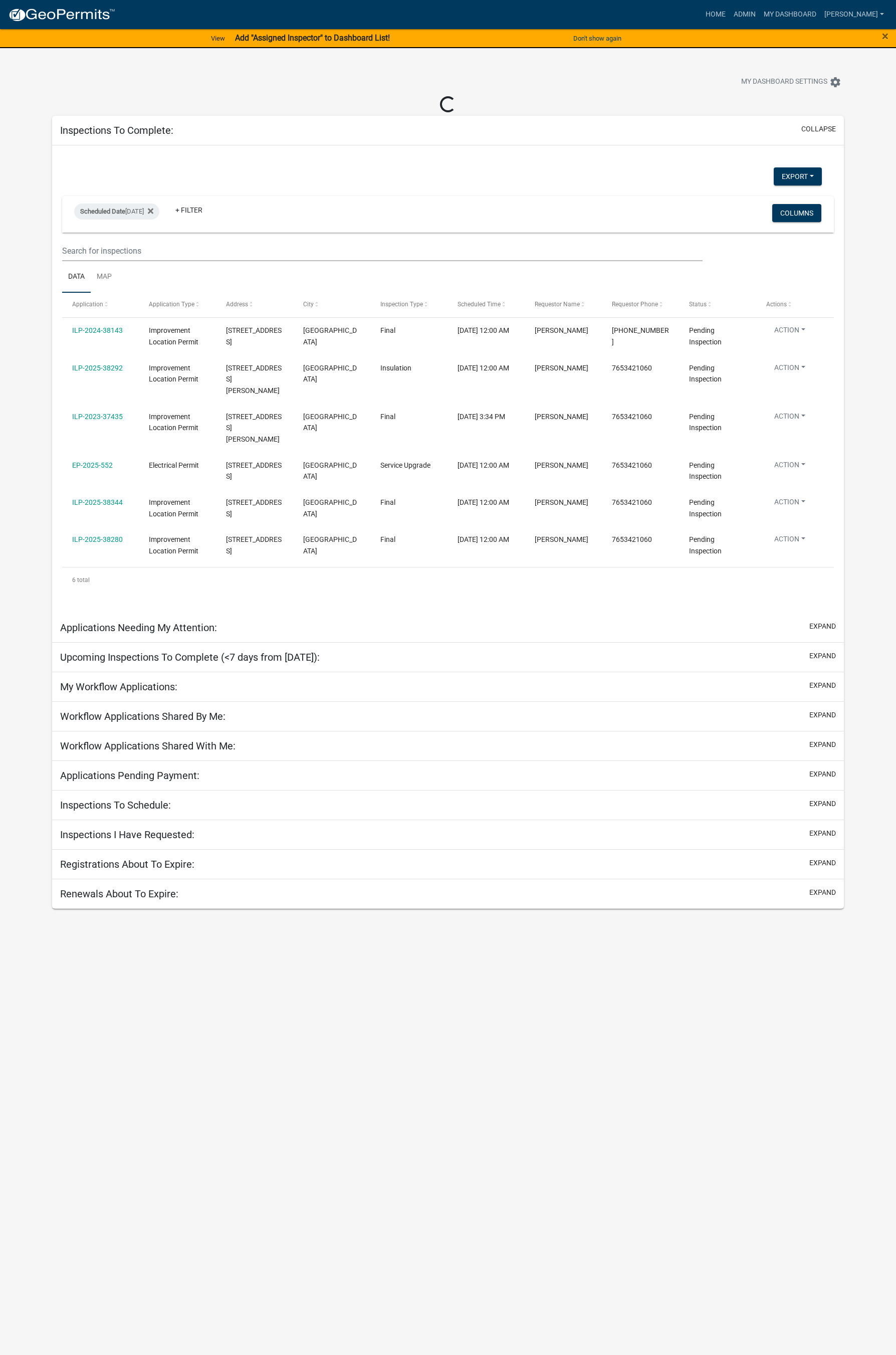
select select "1: 25"
